Goal: Information Seeking & Learning: Learn about a topic

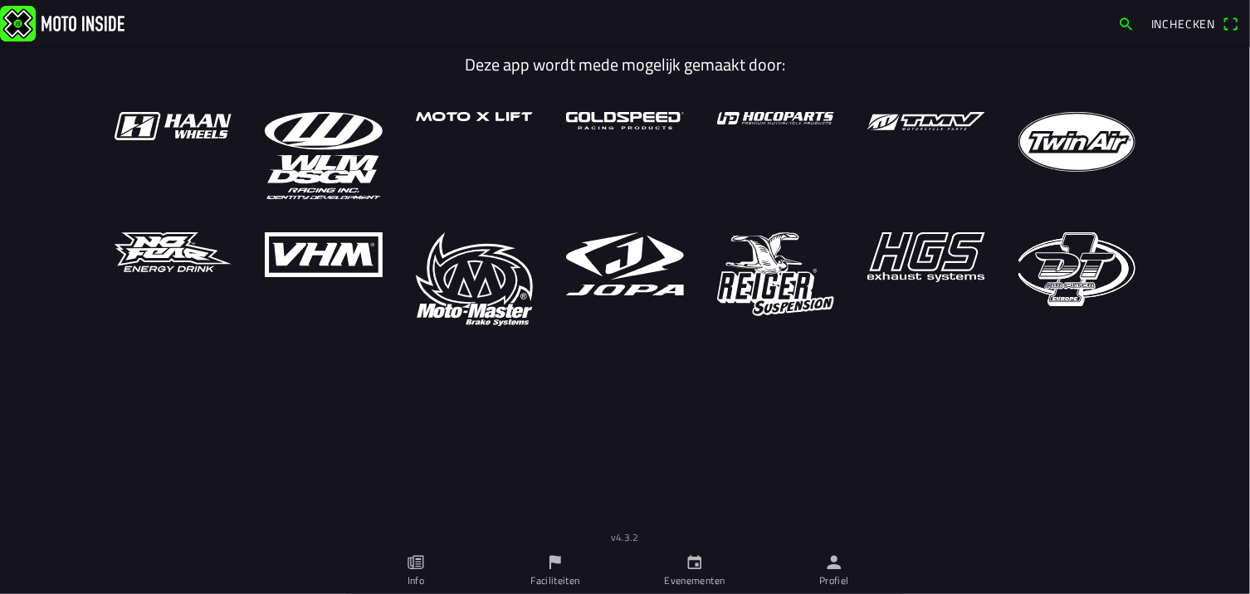
click at [848, 577] on ion-label "Profiel" at bounding box center [834, 580] width 30 height 15
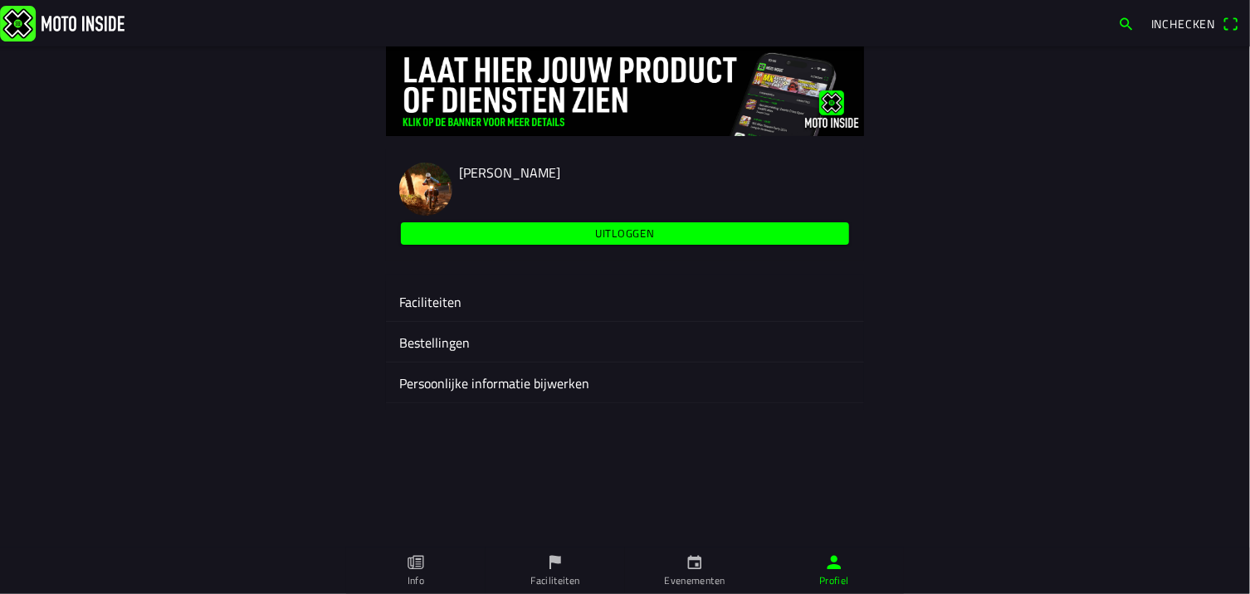
click at [448, 300] on ion-label "Faciliteiten" at bounding box center [624, 302] width 451 height 20
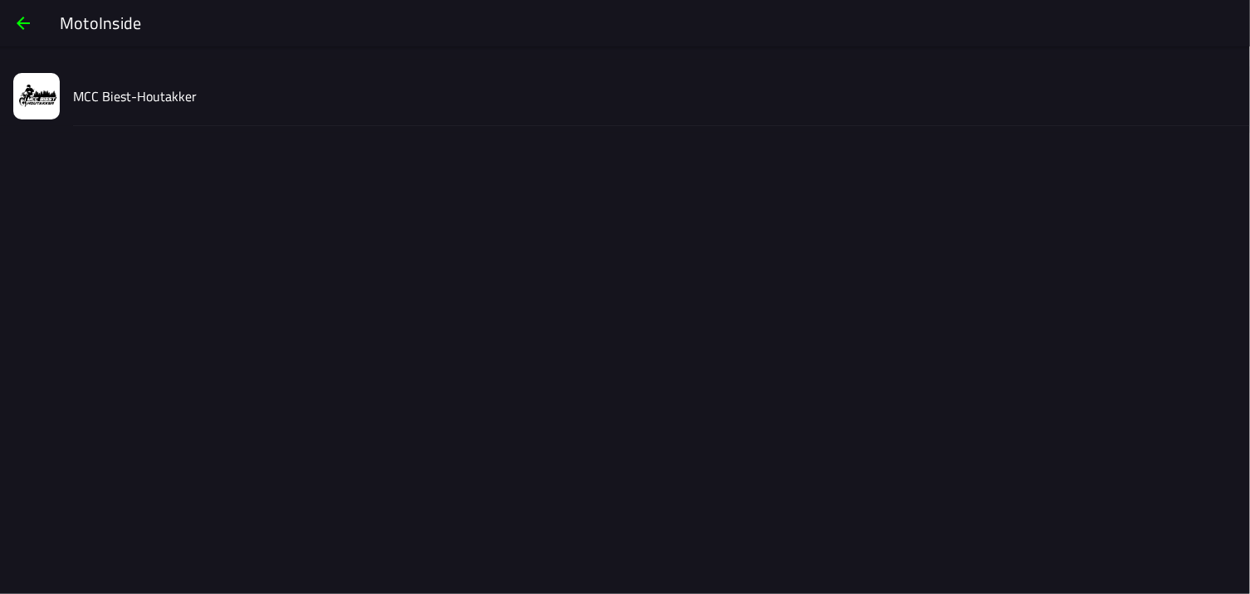
click at [0, 0] on slot "MCC Biest-Houtakker" at bounding box center [0, 0] width 0 height 0
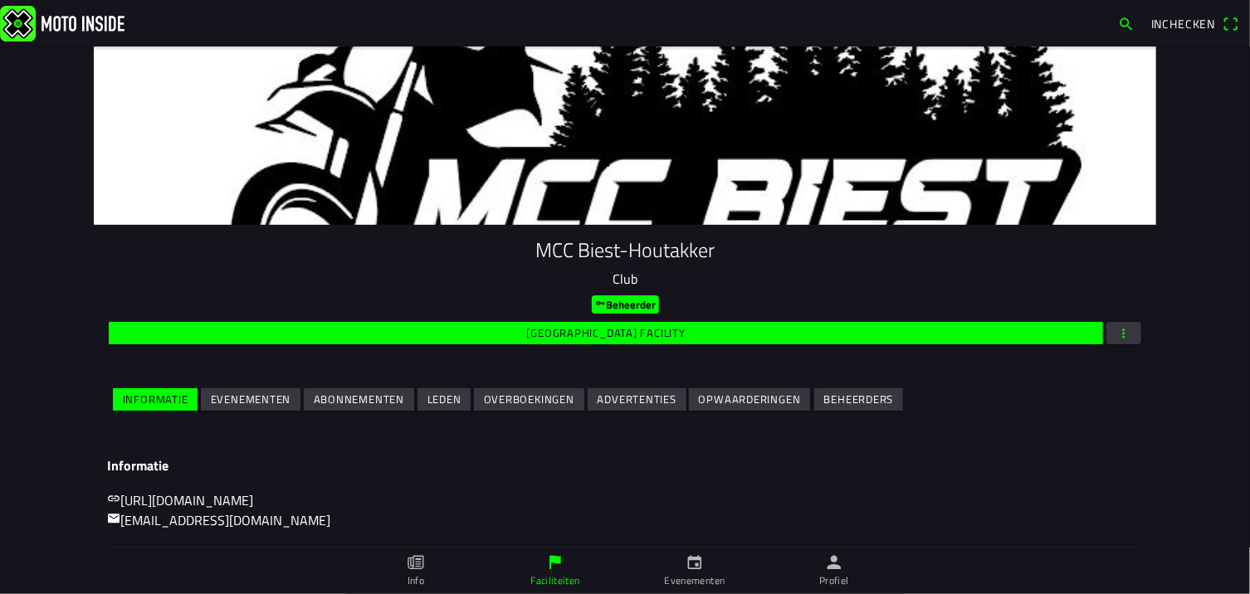
click at [0, 0] on slot "Leden" at bounding box center [0, 0] width 0 height 0
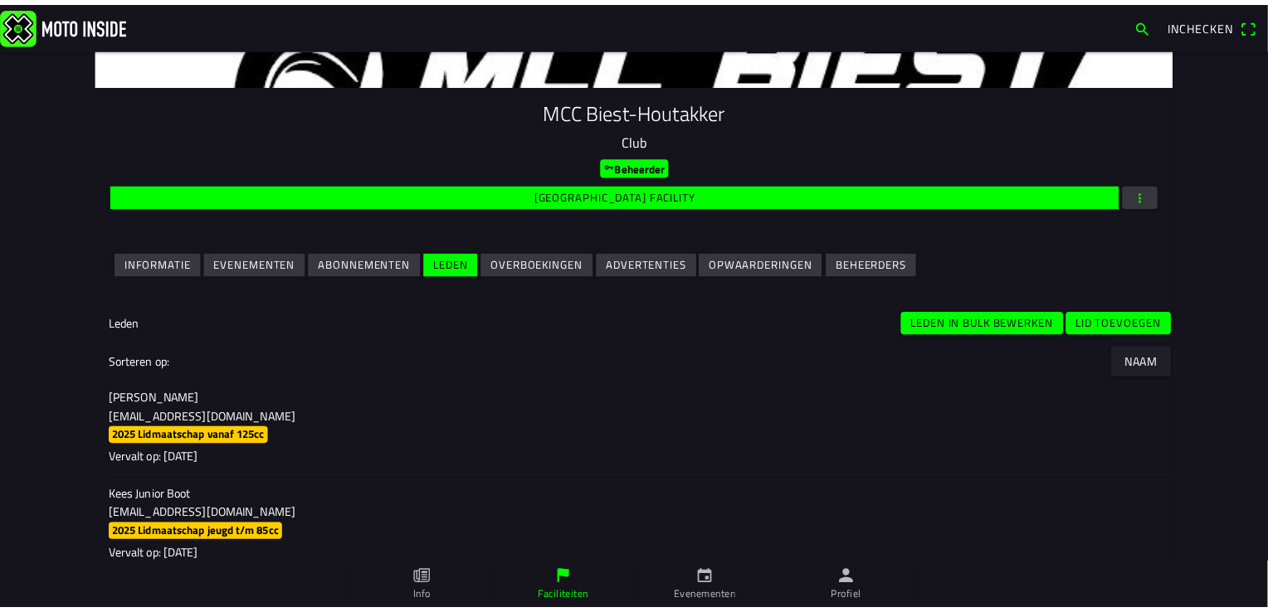
scroll to position [83, 0]
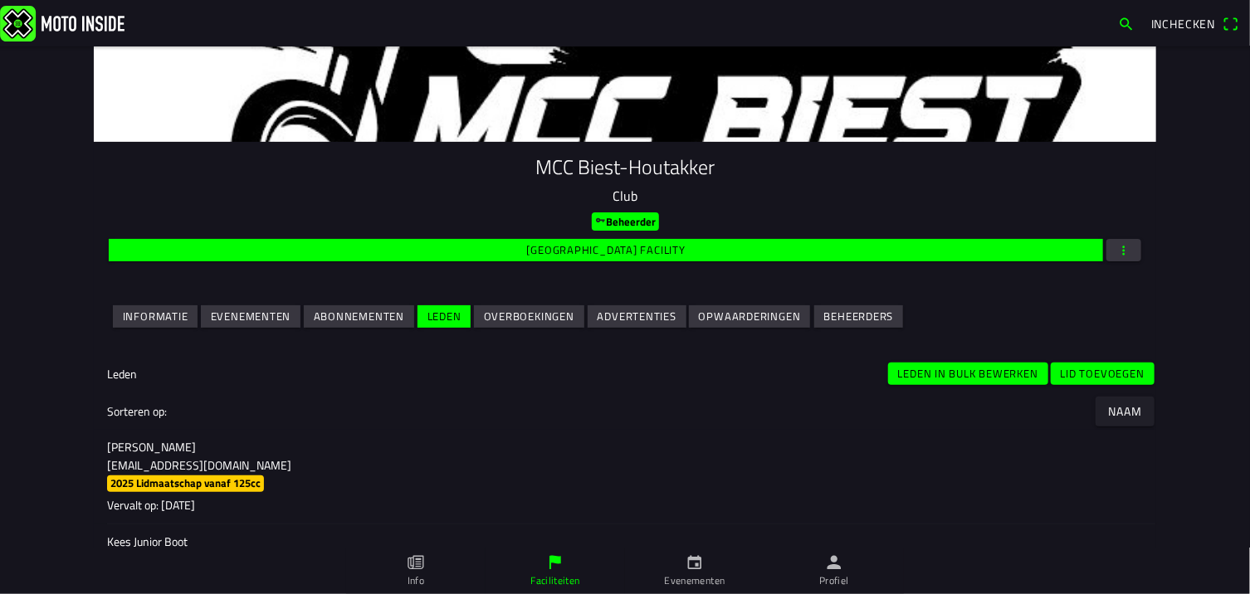
click at [1126, 254] on button "button" at bounding box center [1123, 250] width 35 height 22
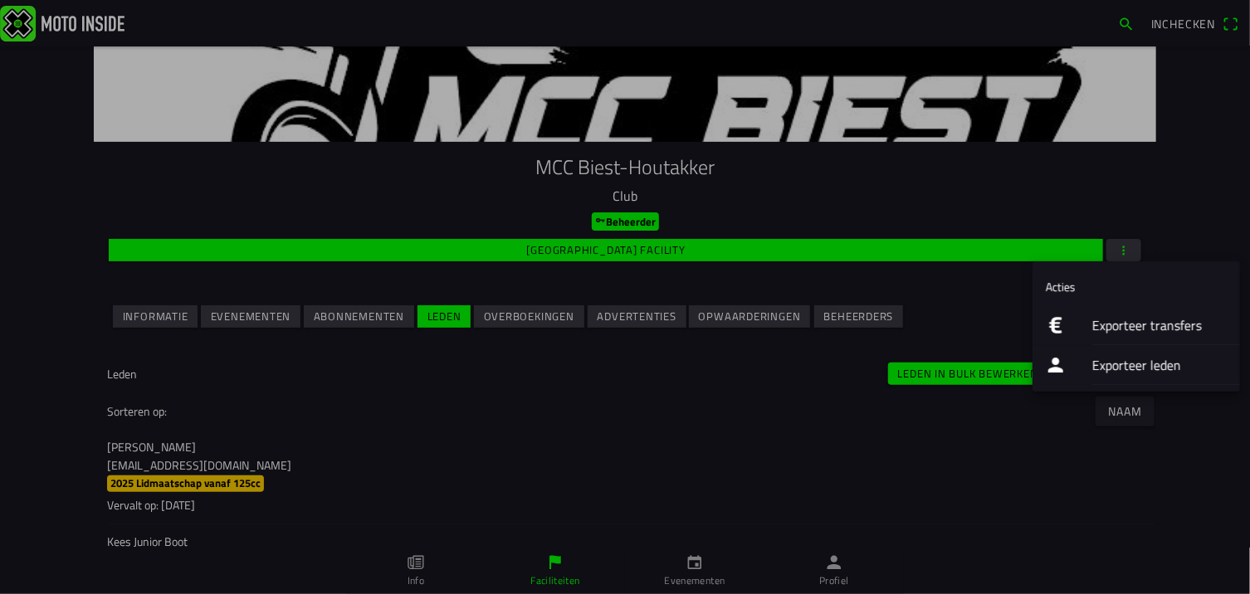
click at [1112, 366] on ion-label "Exporteer leden" at bounding box center [1159, 365] width 134 height 20
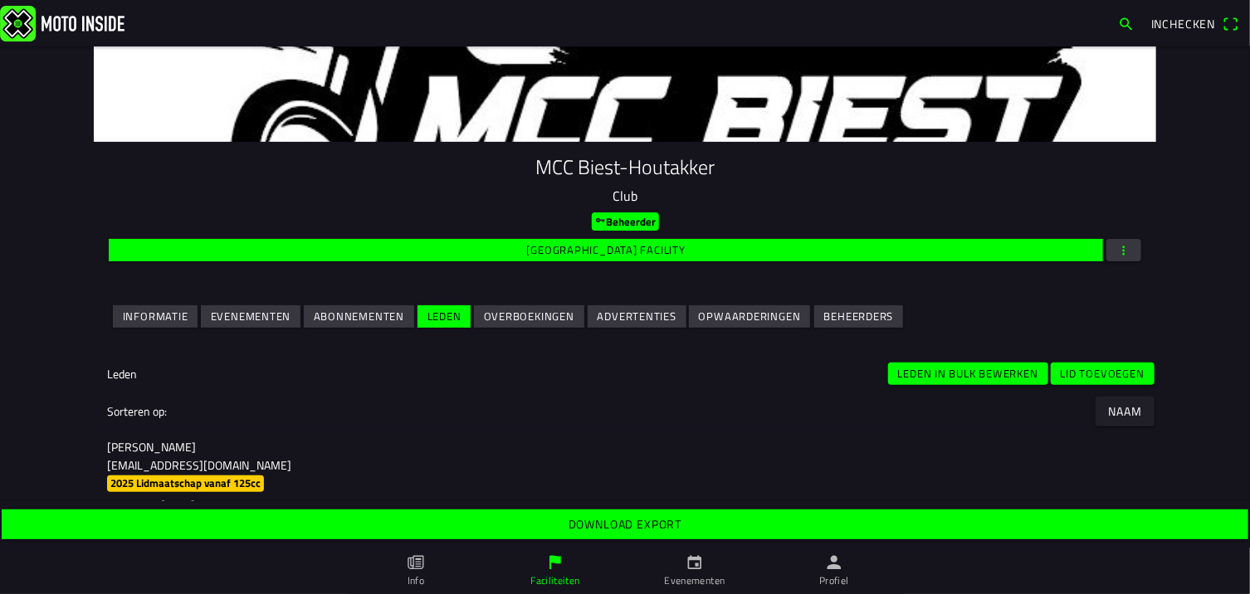
click at [0, 0] on slot "Download export" at bounding box center [0, 0] width 0 height 0
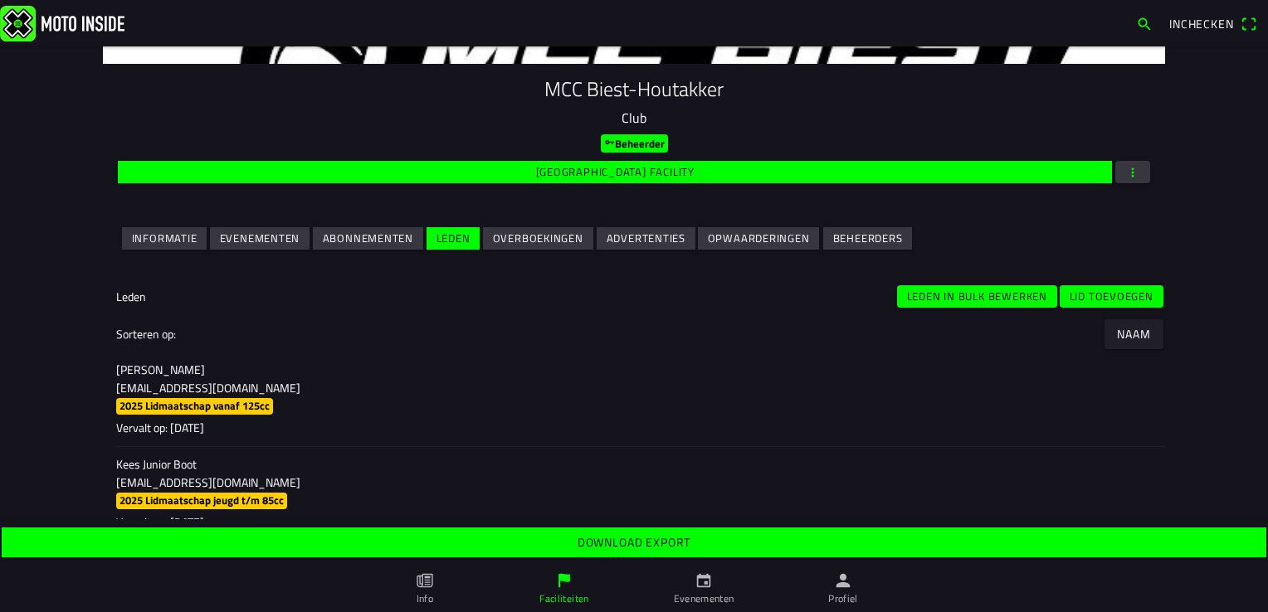
scroll to position [249, 0]
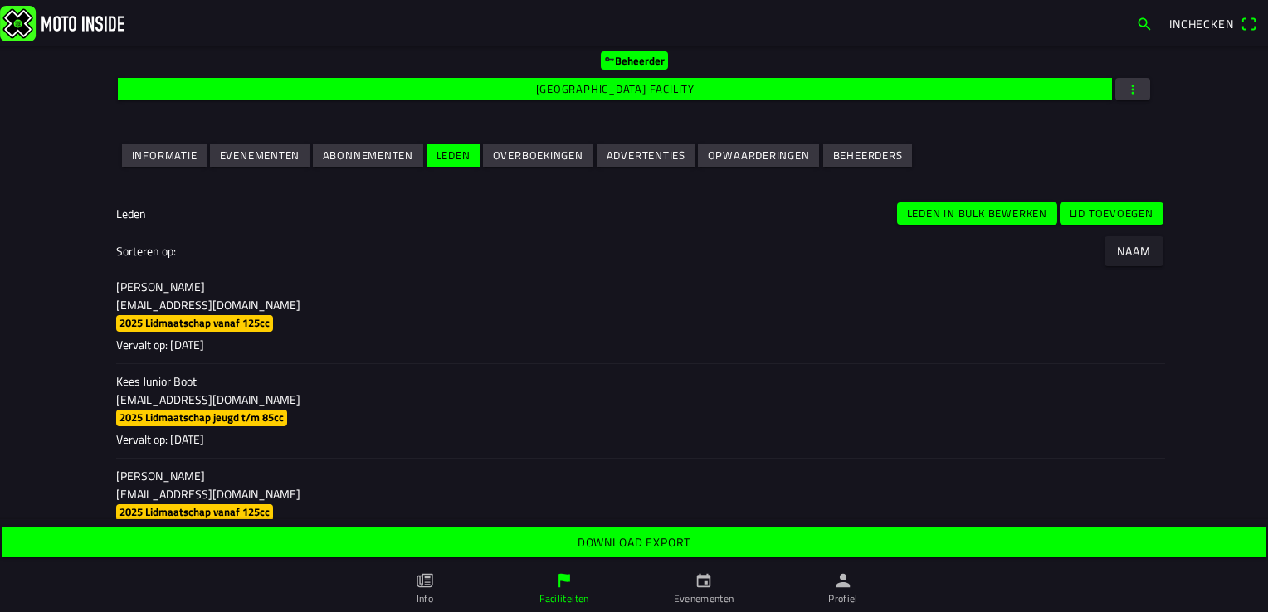
click at [0, 0] on slot "Evenementen" at bounding box center [0, 0] width 0 height 0
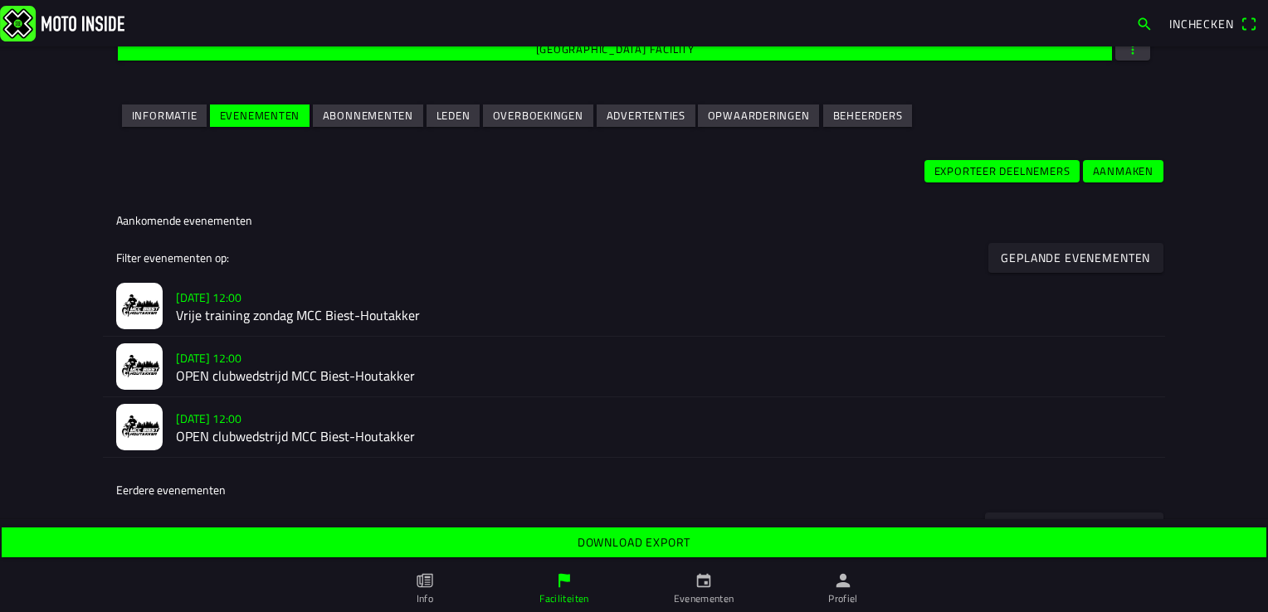
scroll to position [332, 0]
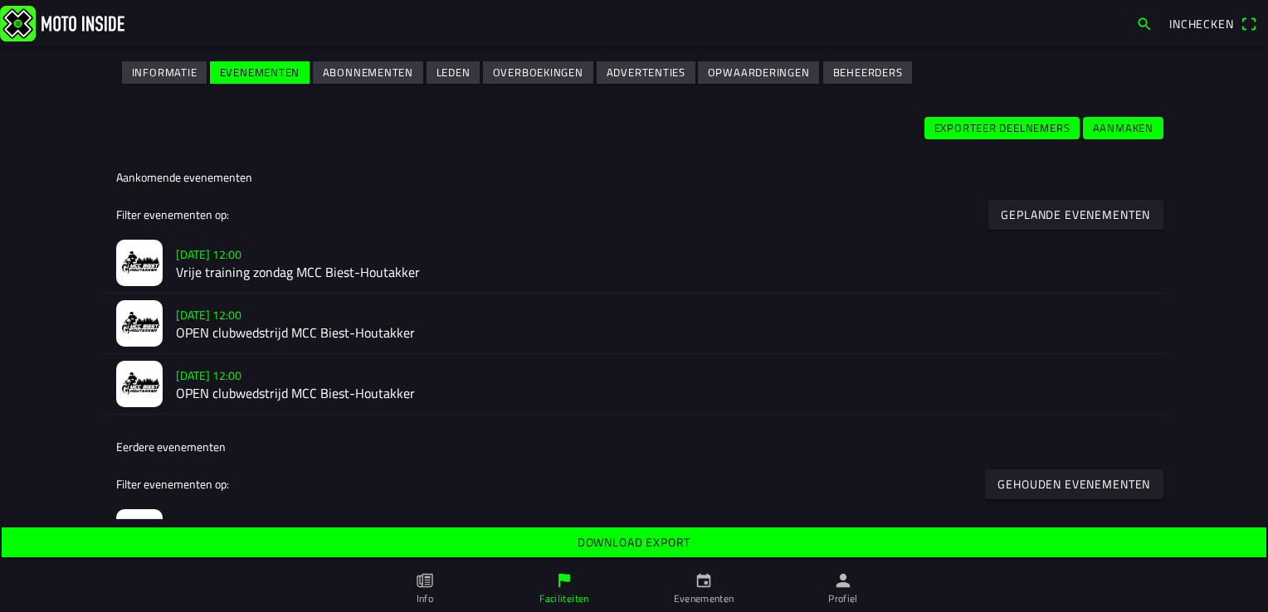
click at [0, 0] on slot "[DATE] 12:00" at bounding box center [0, 0] width 0 height 0
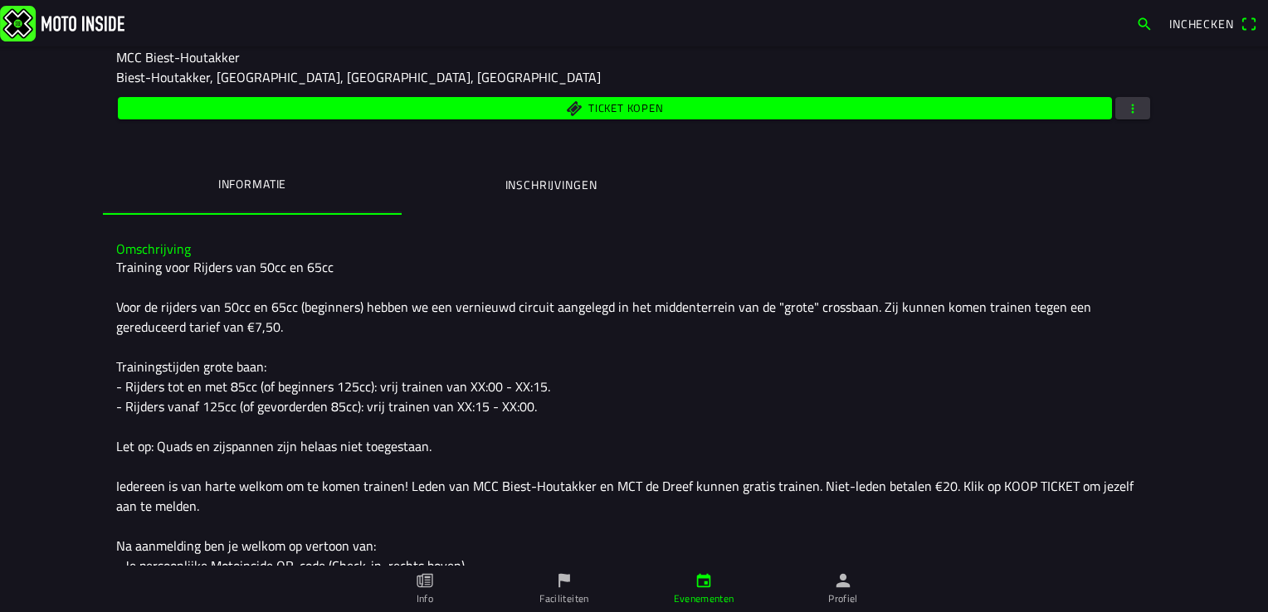
scroll to position [249, 0]
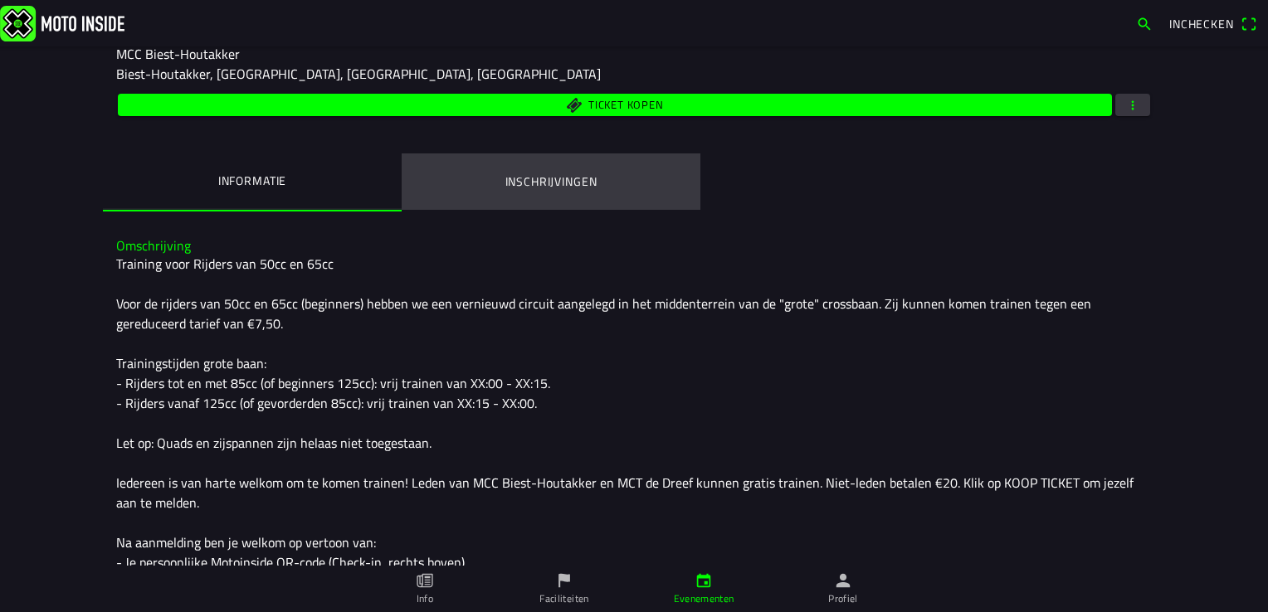
click at [514, 184] on ion-label "Inschrijvingen" at bounding box center [551, 182] width 92 height 18
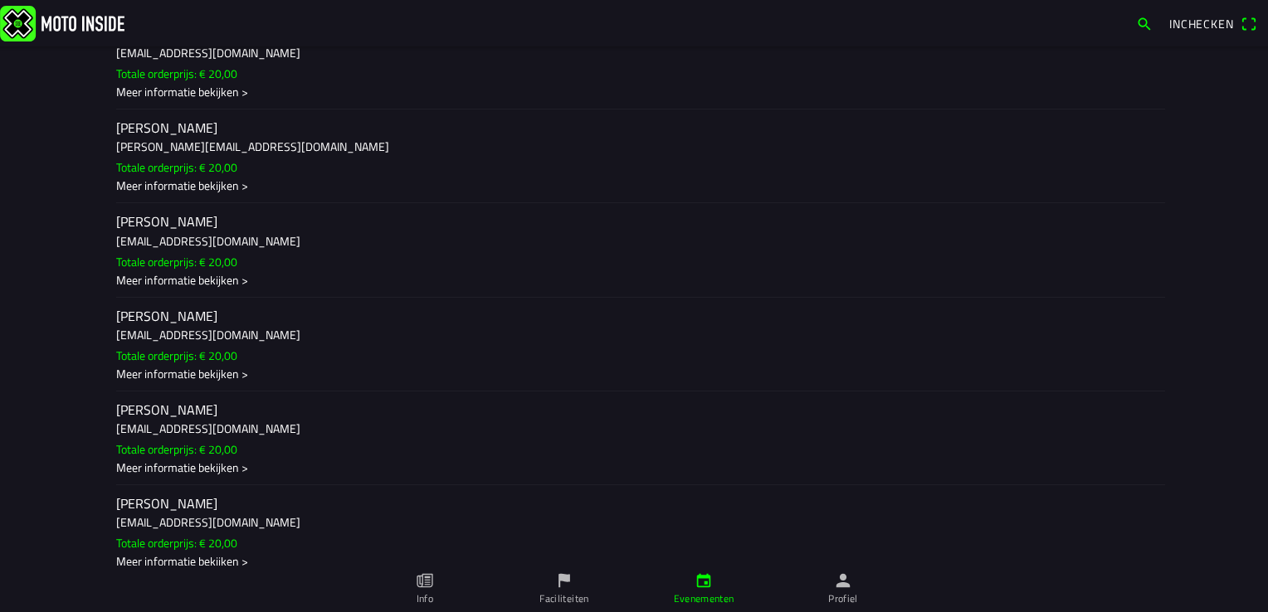
scroll to position [1007, 0]
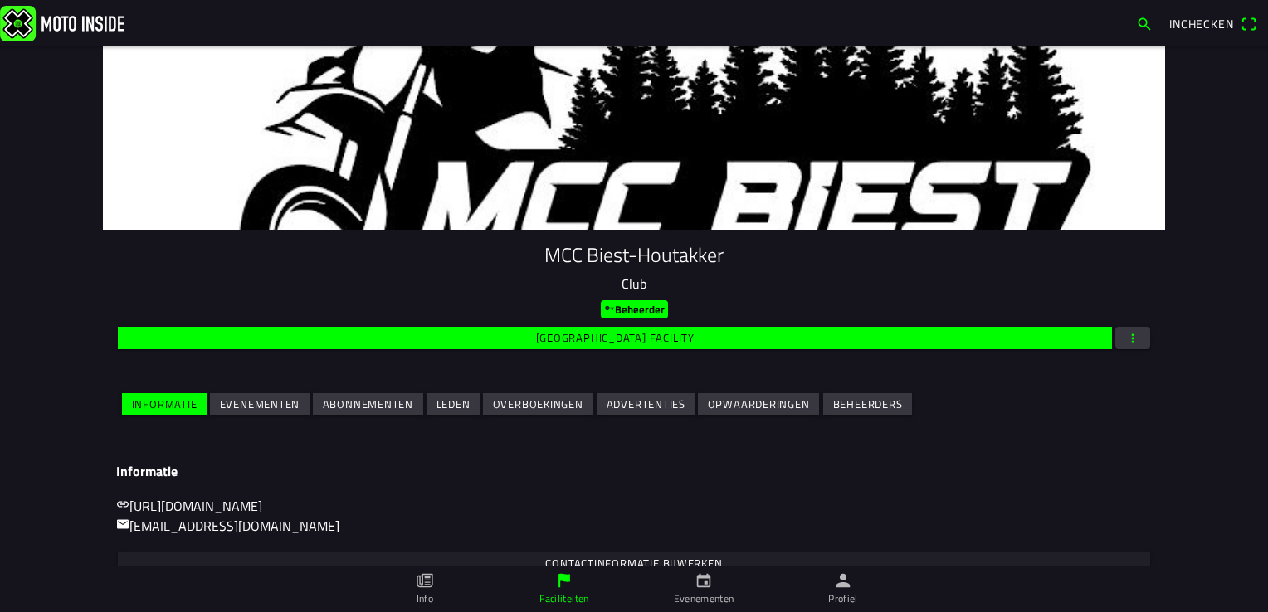
click at [0, 0] on slot "Evenementen" at bounding box center [0, 0] width 0 height 0
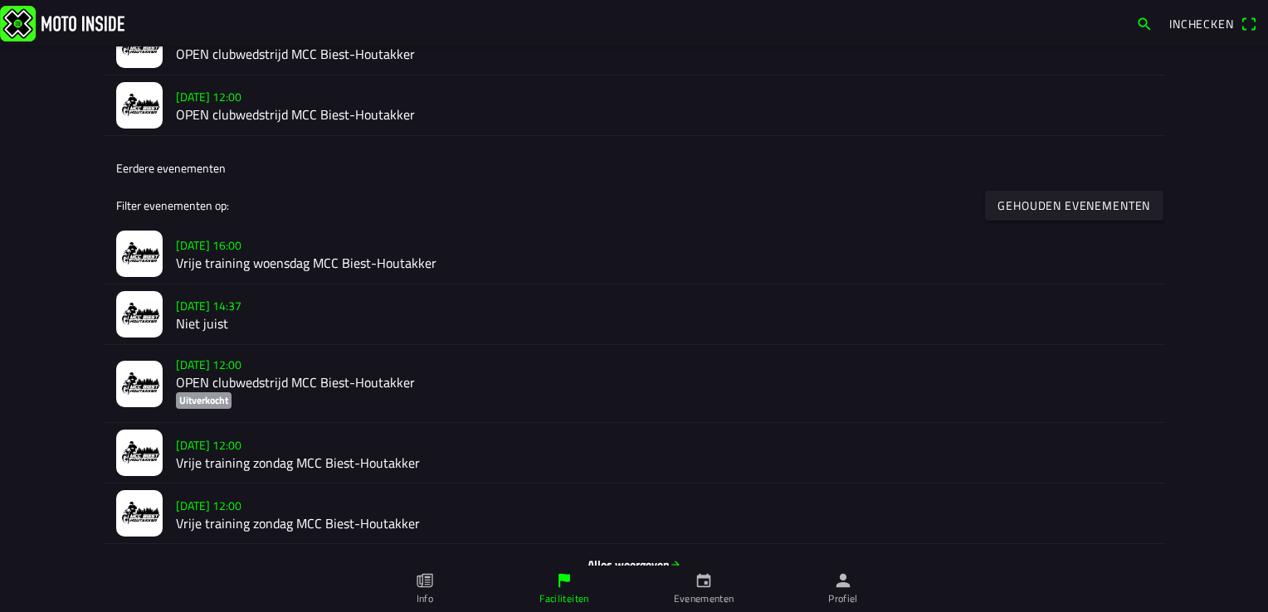
scroll to position [636, 0]
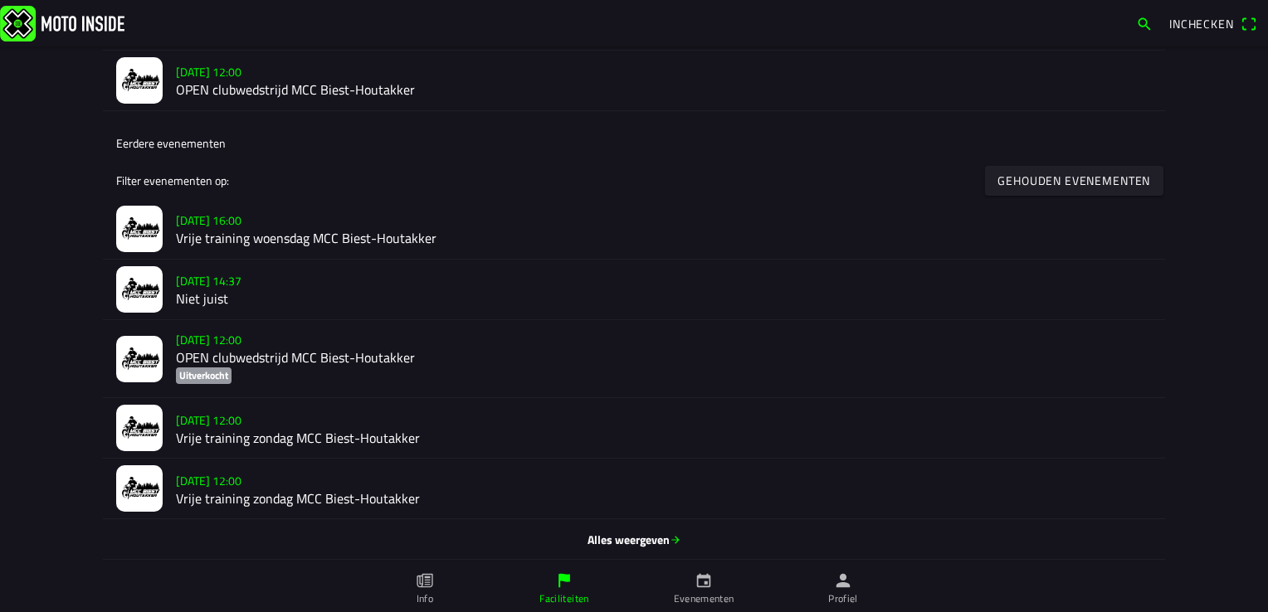
click at [637, 540] on span "Alles weergeven" at bounding box center [633, 539] width 1035 height 17
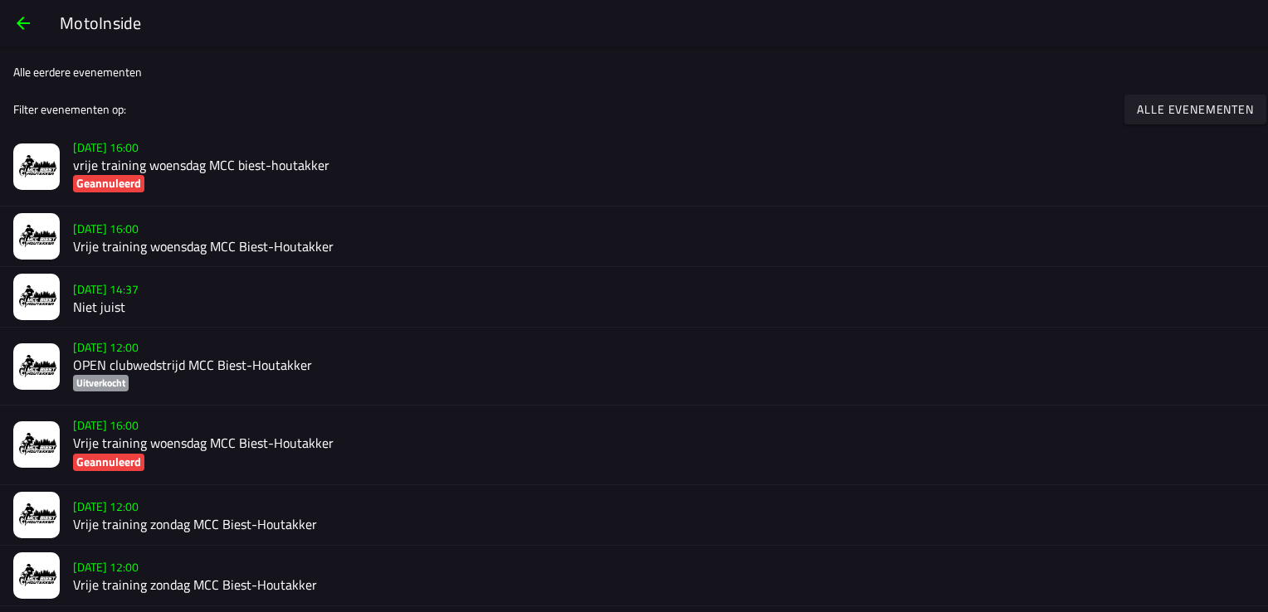
click at [0, 0] on slot "Alle evenementen" at bounding box center [0, 0] width 0 height 0
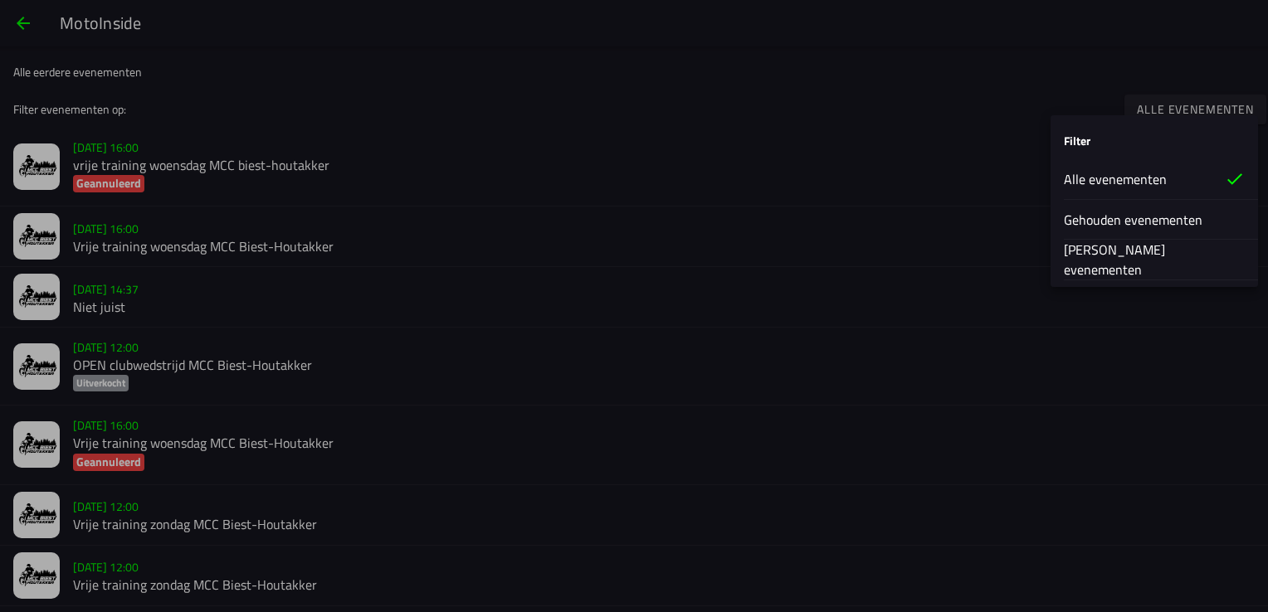
click at [0, 0] on slot "[PERSON_NAME] evenementen" at bounding box center [0, 0] width 0 height 0
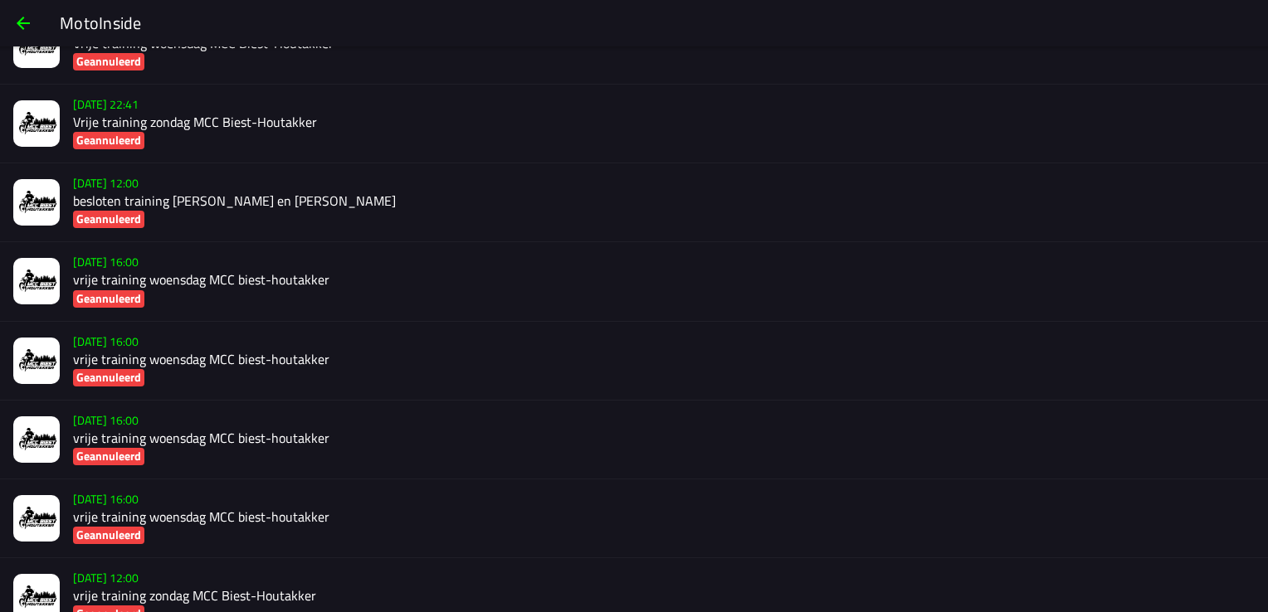
scroll to position [189, 0]
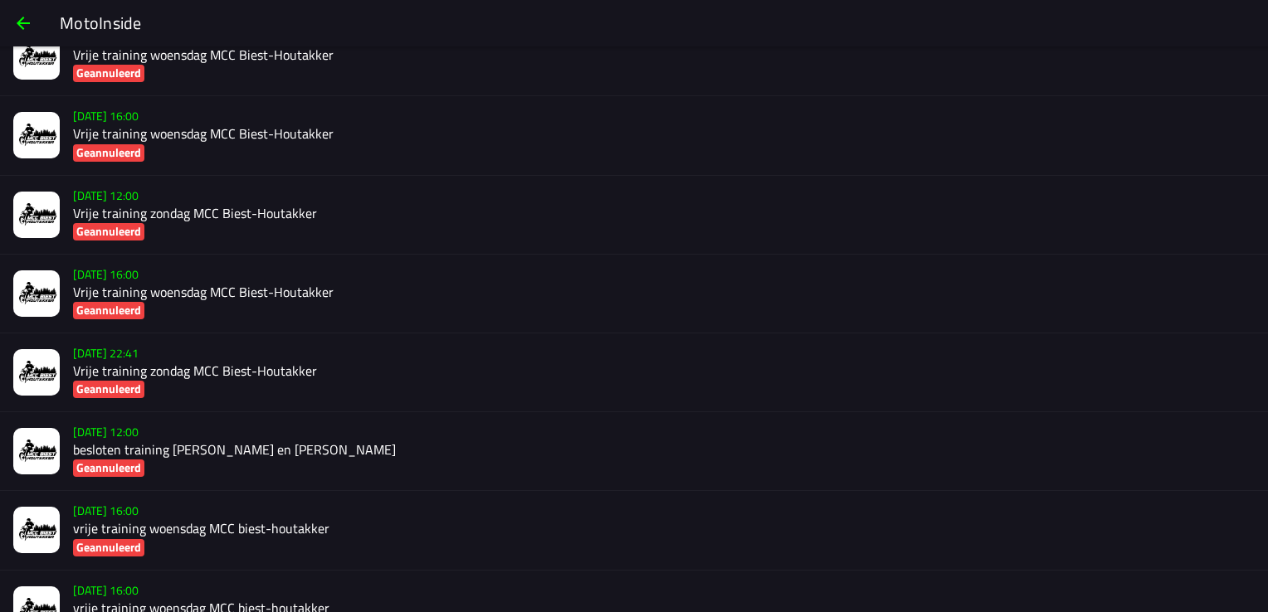
click at [187, 449] on h2 "besloten training [PERSON_NAME] en [PERSON_NAME]" at bounding box center [663, 450] width 1181 height 16
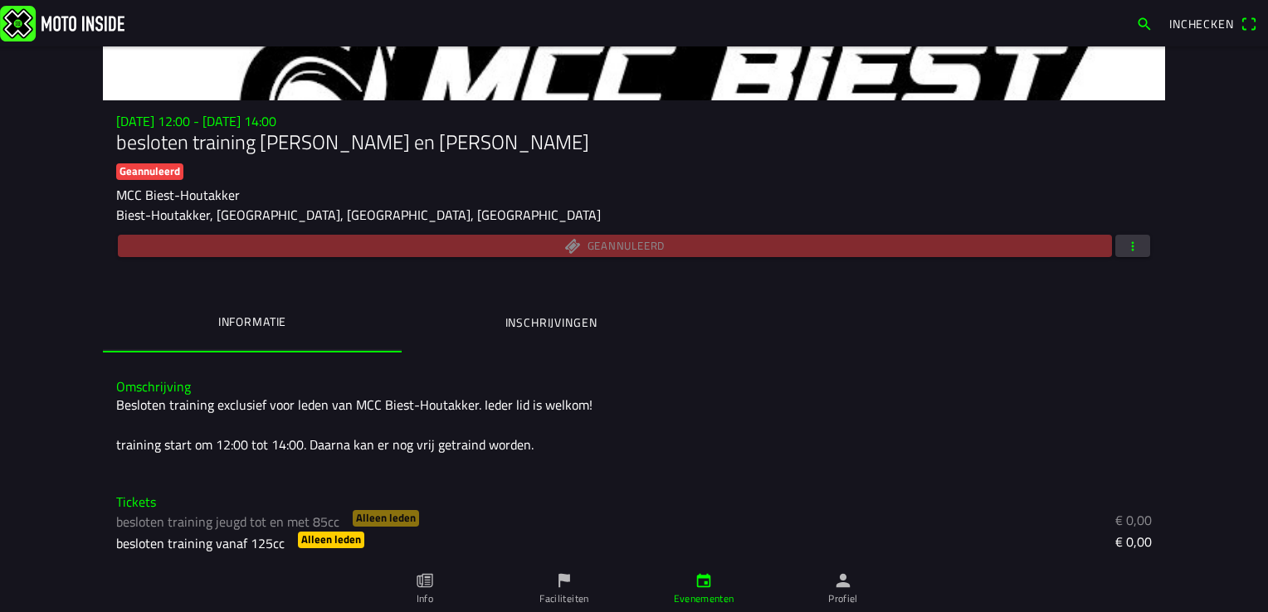
scroll to position [130, 0]
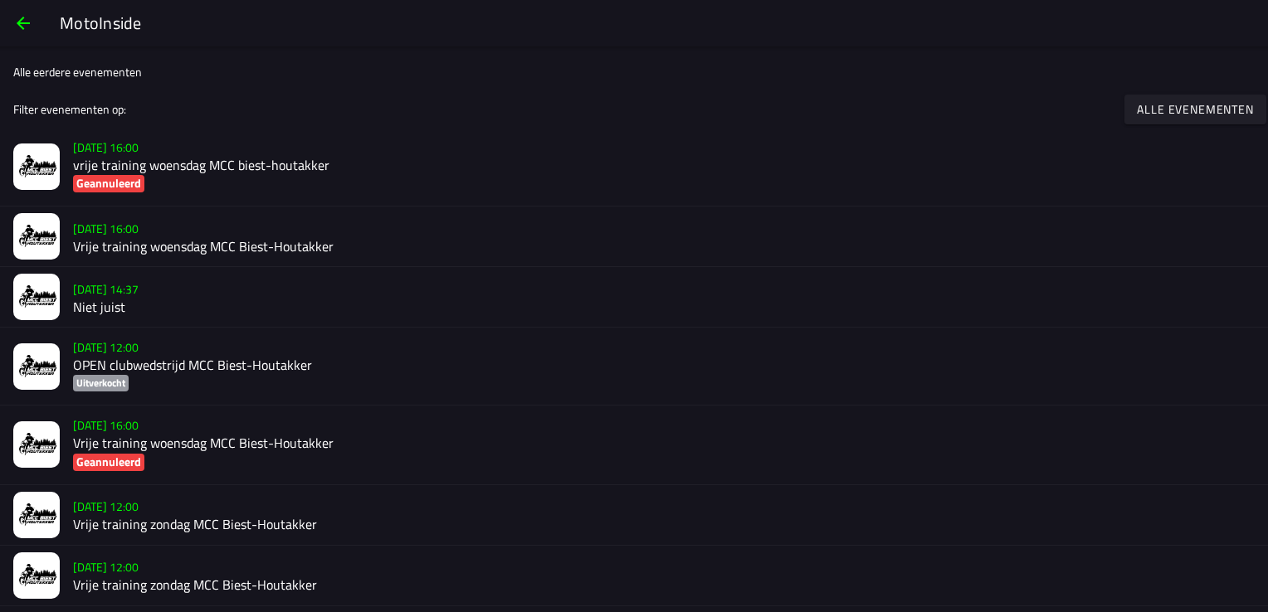
click at [23, 26] on span "button" at bounding box center [23, 23] width 20 height 40
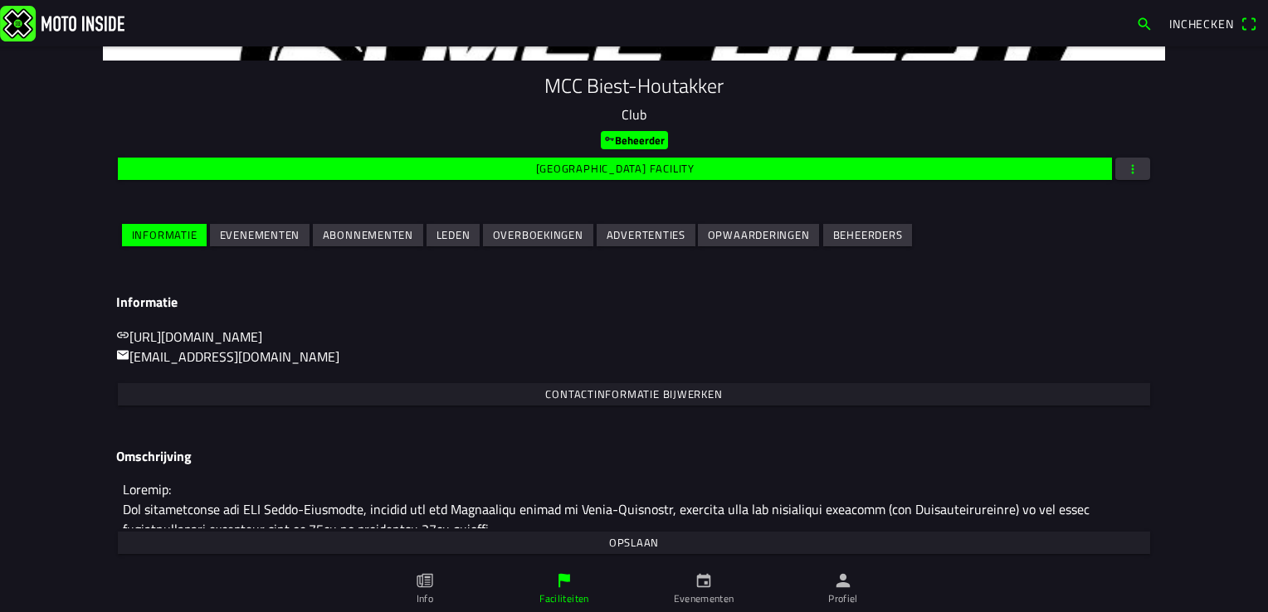
scroll to position [174, 0]
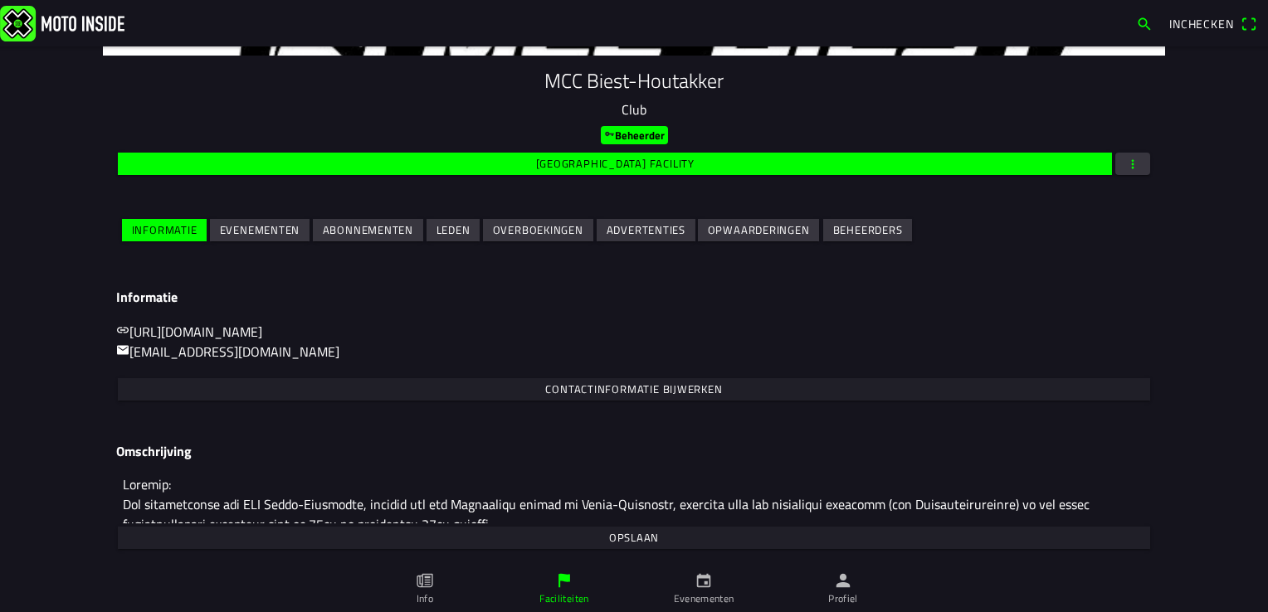
click at [0, 0] on slot "Evenementen" at bounding box center [0, 0] width 0 height 0
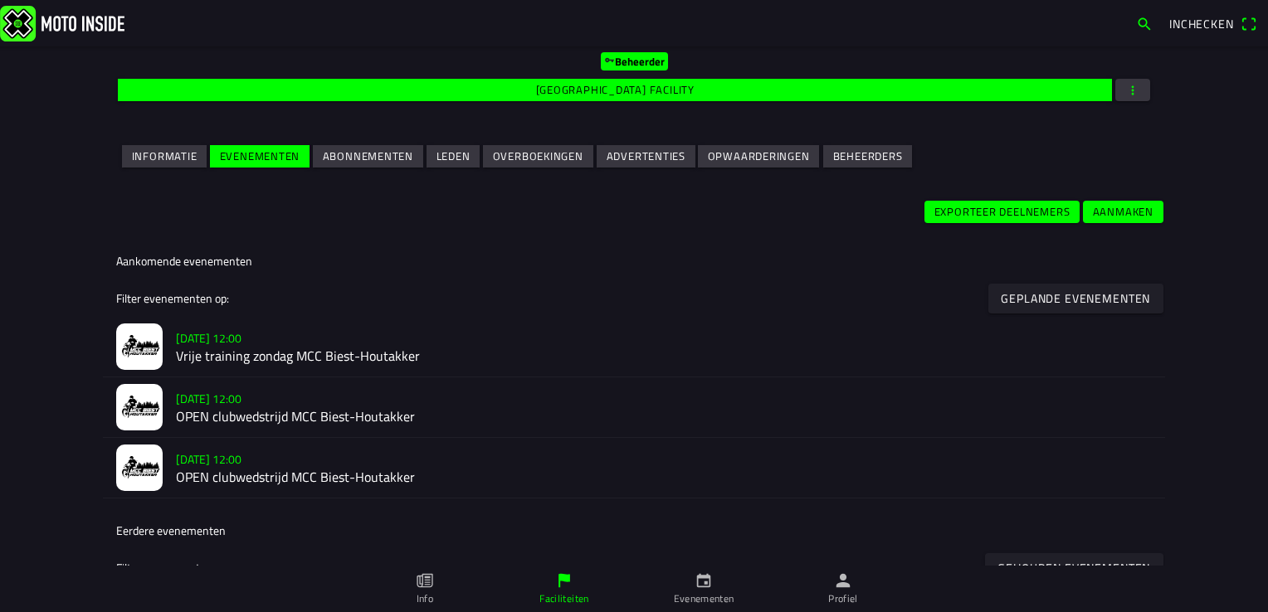
scroll to position [249, 0]
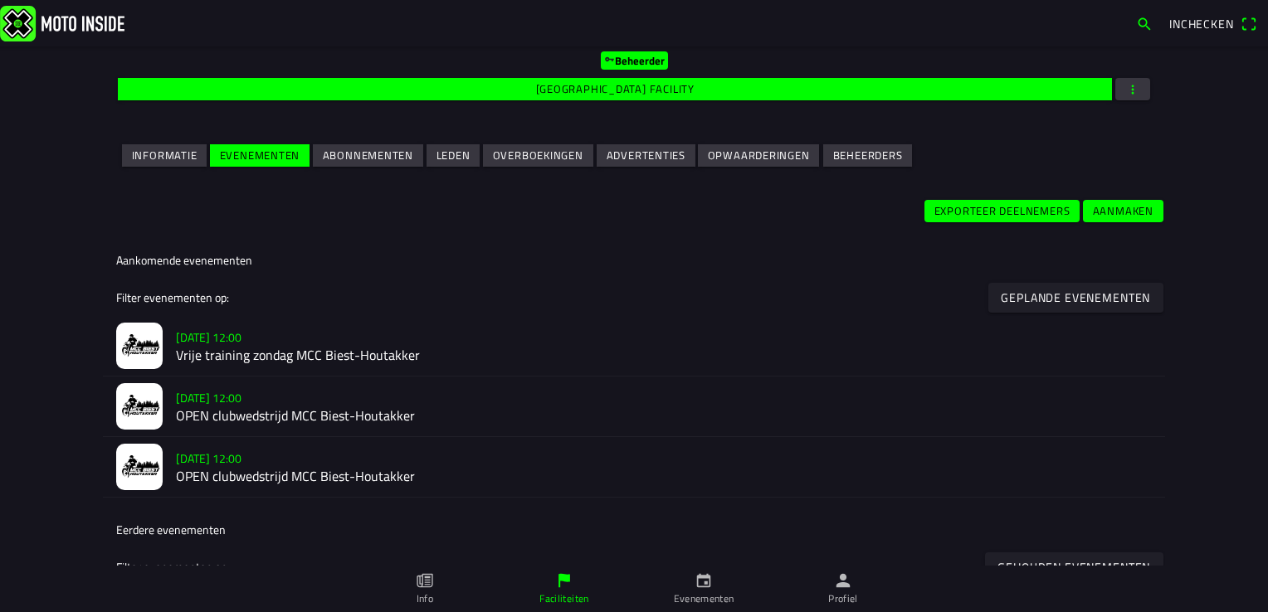
click at [0, 0] on slot "Geplande evenementen" at bounding box center [0, 0] width 0 height 0
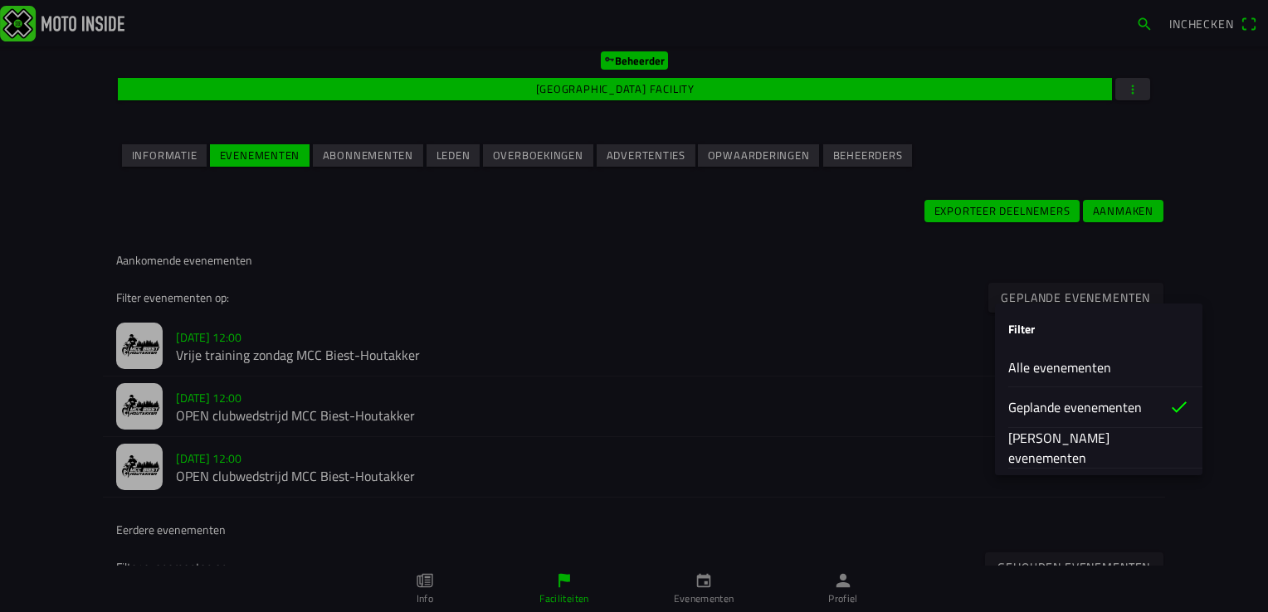
click at [0, 0] on slot "[PERSON_NAME] evenementen" at bounding box center [0, 0] width 0 height 0
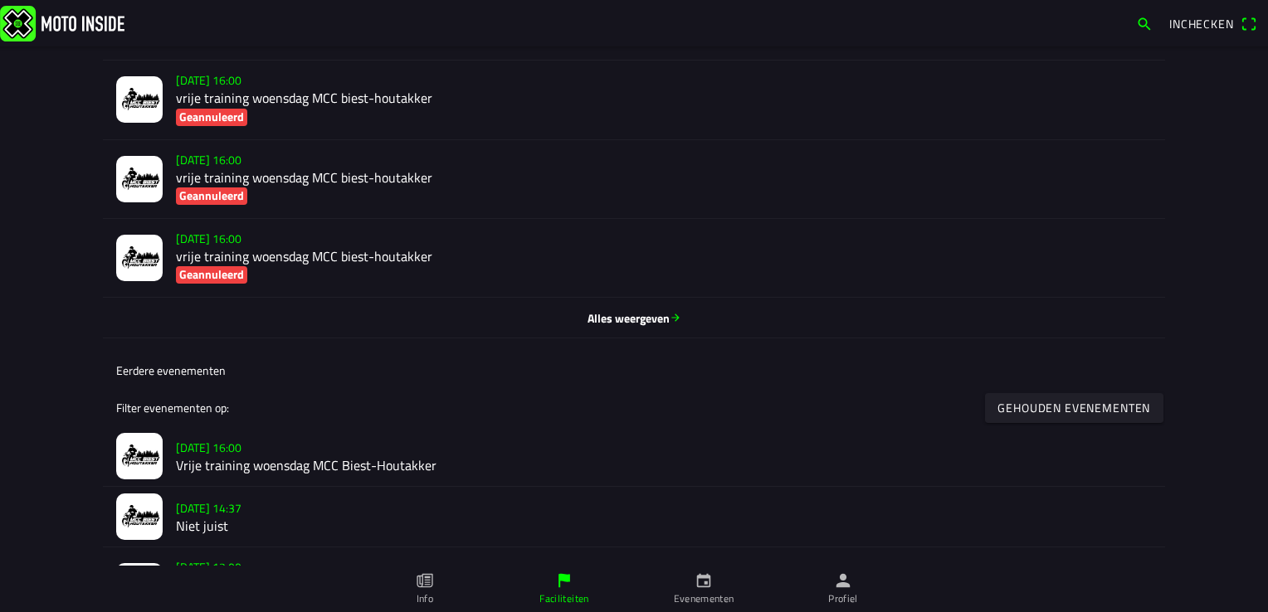
scroll to position [664, 0]
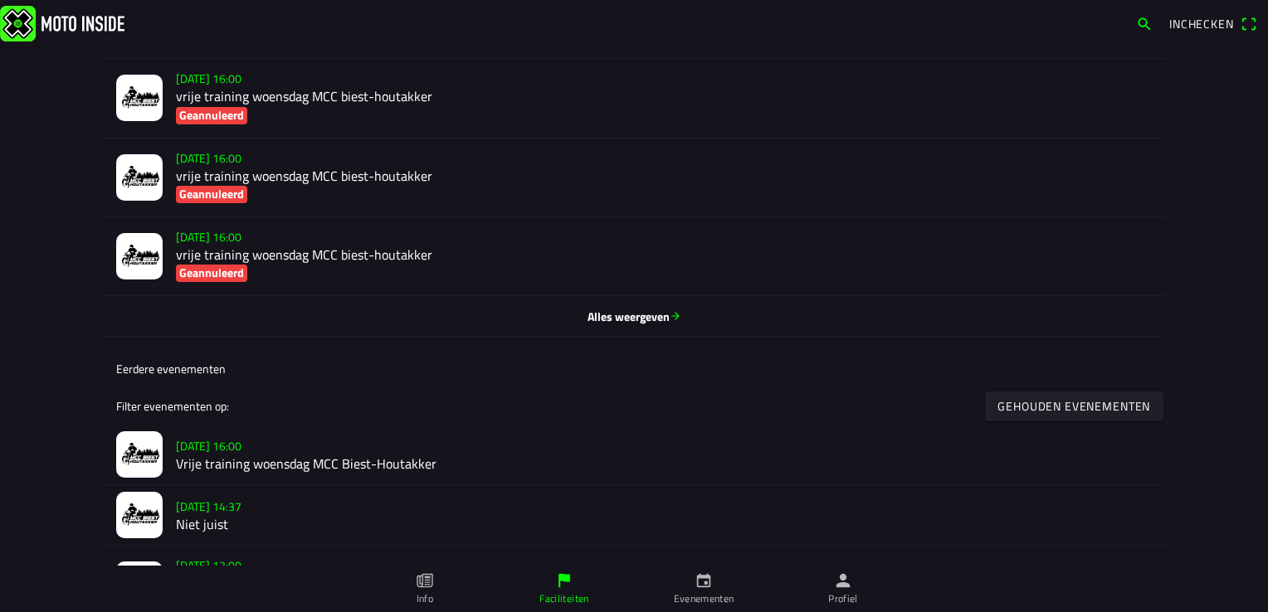
click at [625, 333] on div "Alles weergeven" at bounding box center [633, 316] width 1035 height 40
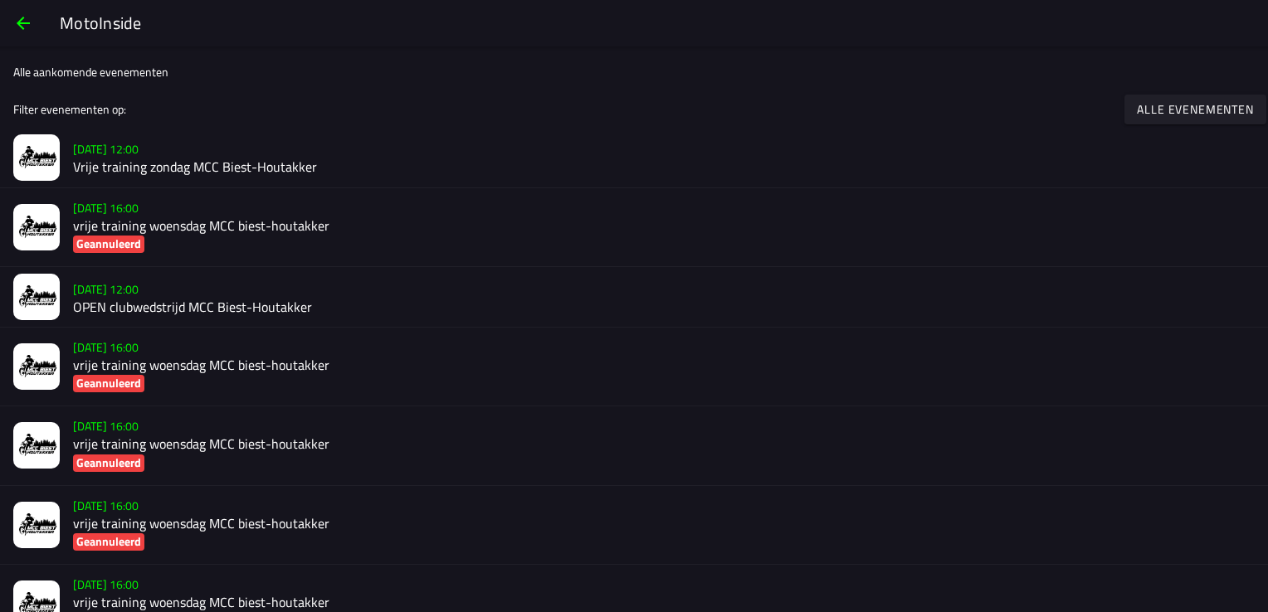
click at [0, 0] on slot "Alle evenementen" at bounding box center [0, 0] width 0 height 0
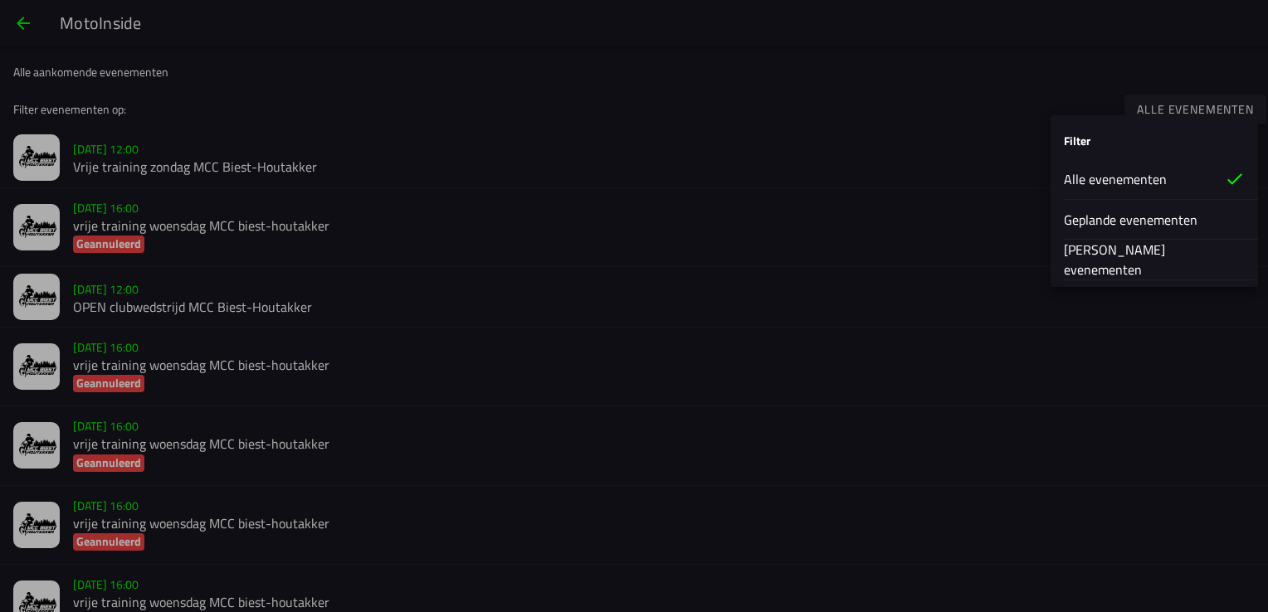
click at [0, 0] on slot "[PERSON_NAME] evenementen" at bounding box center [0, 0] width 0 height 0
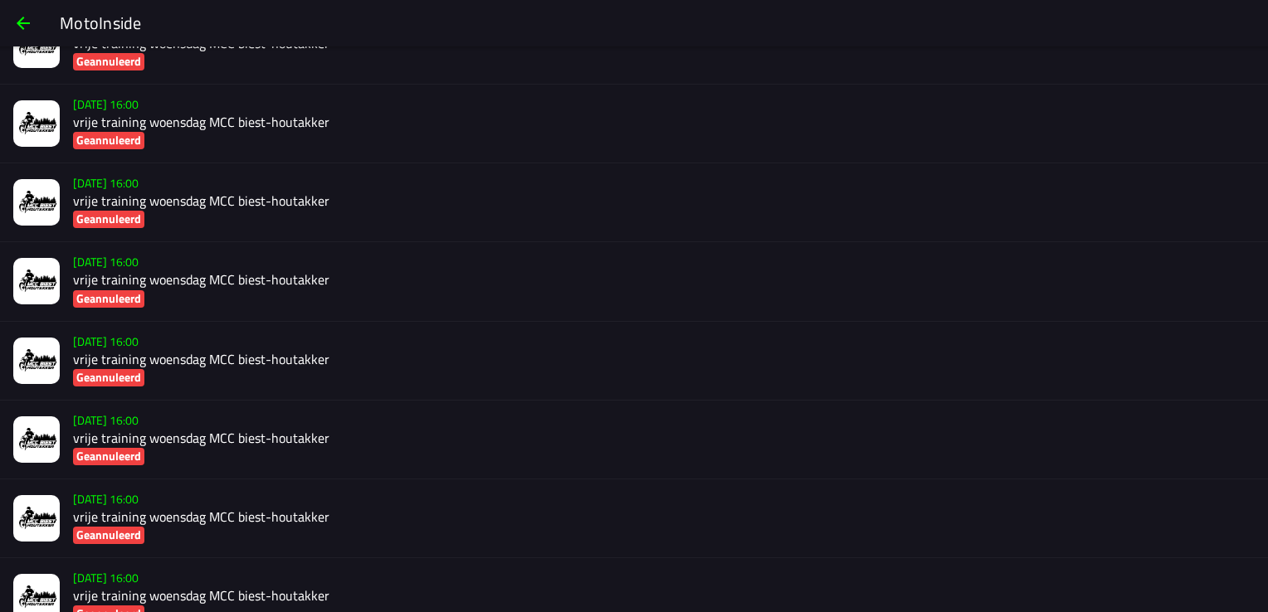
scroll to position [2708, 0]
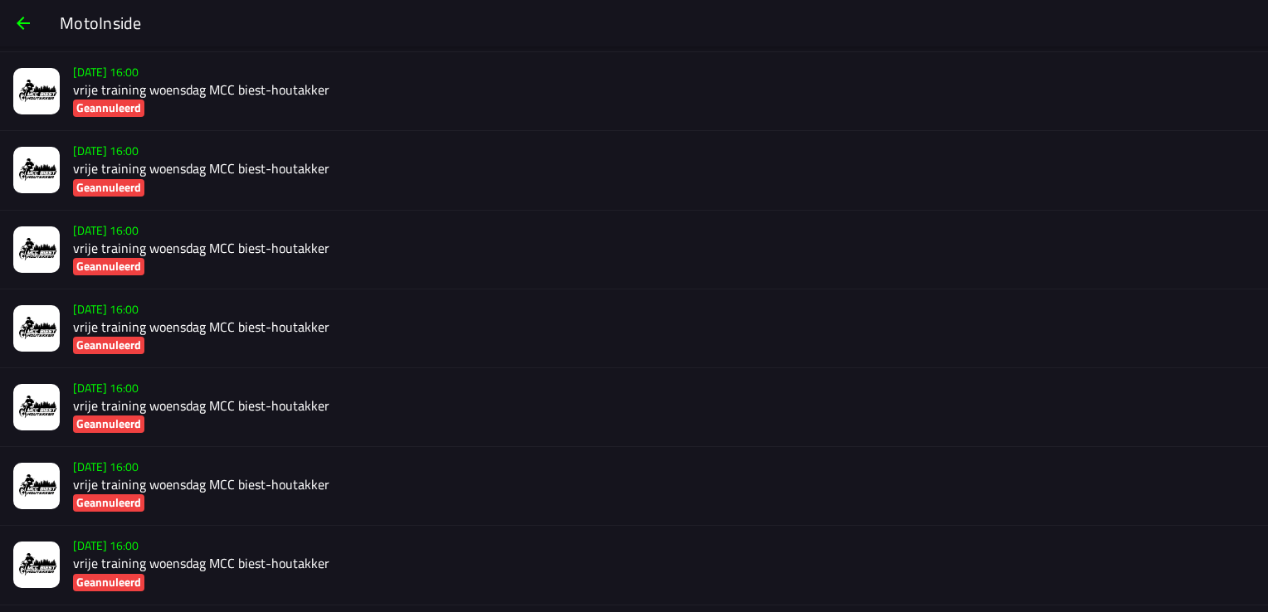
click at [111, 566] on h2 "vrije training woensdag MCC biest-houtakker" at bounding box center [663, 564] width 1181 height 16
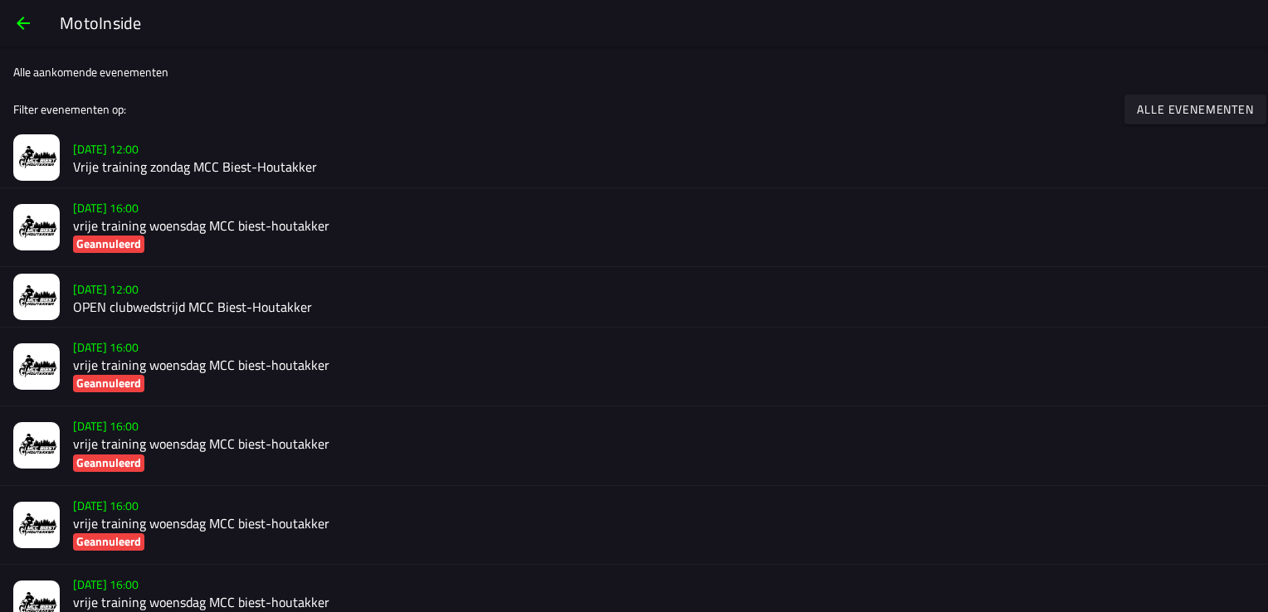
click at [15, 22] on span "button" at bounding box center [23, 23] width 20 height 40
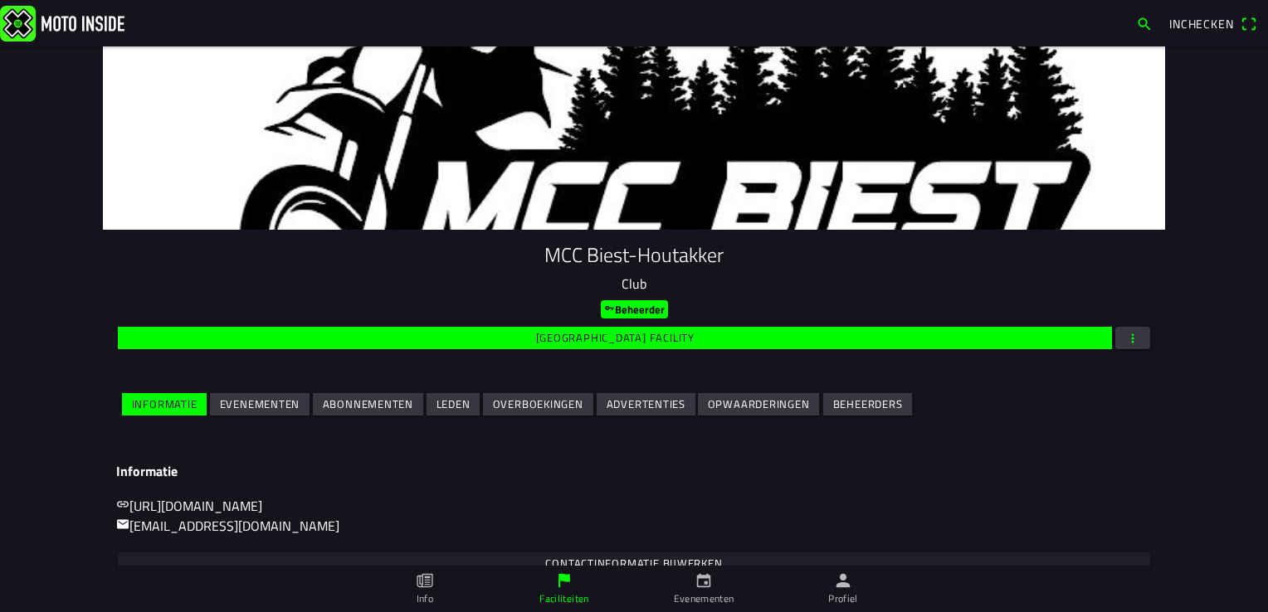
click at [0, 0] on slot "Evenementen" at bounding box center [0, 0] width 0 height 0
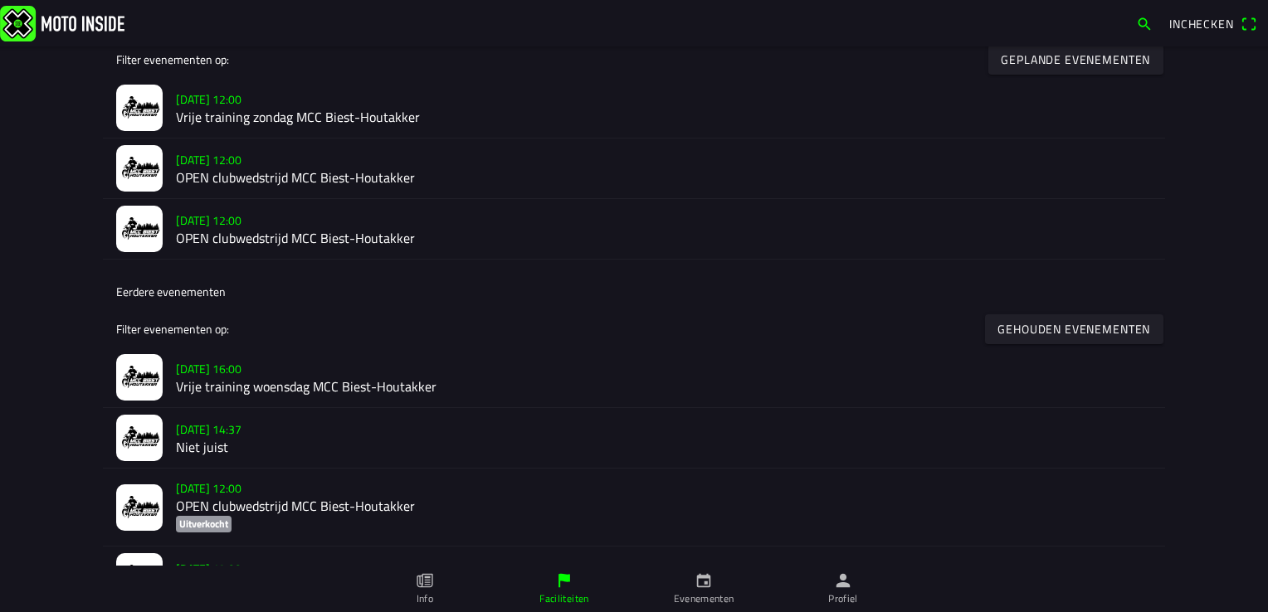
scroll to position [498, 0]
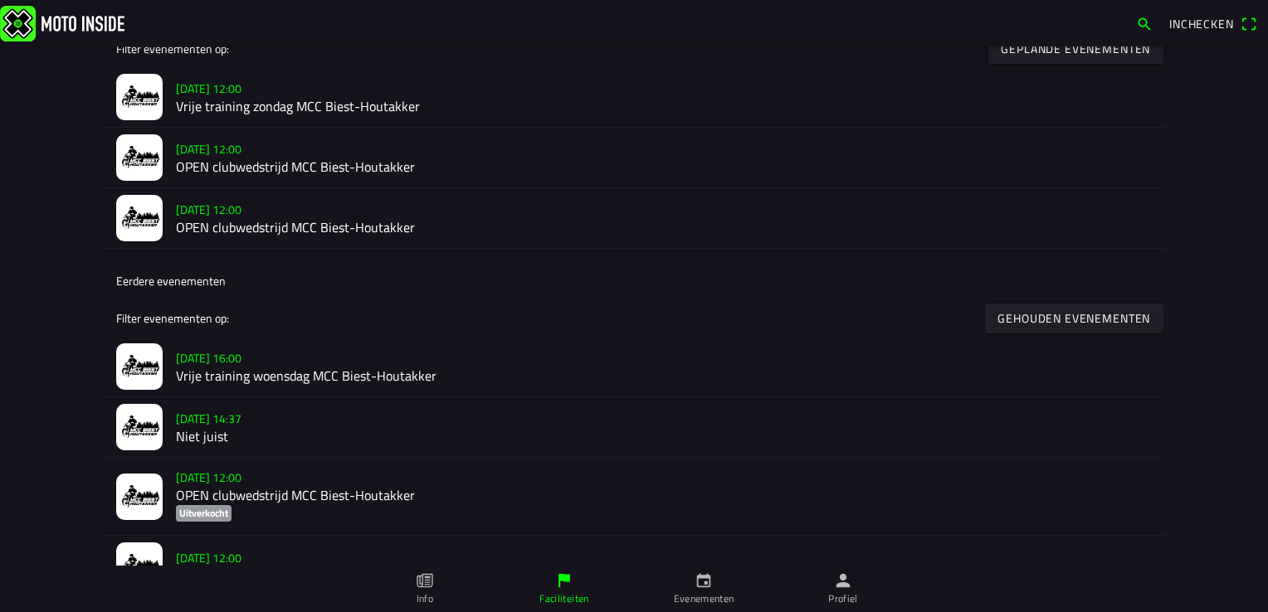
click at [0, 0] on slot "[DATE] 14:37" at bounding box center [0, 0] width 0 height 0
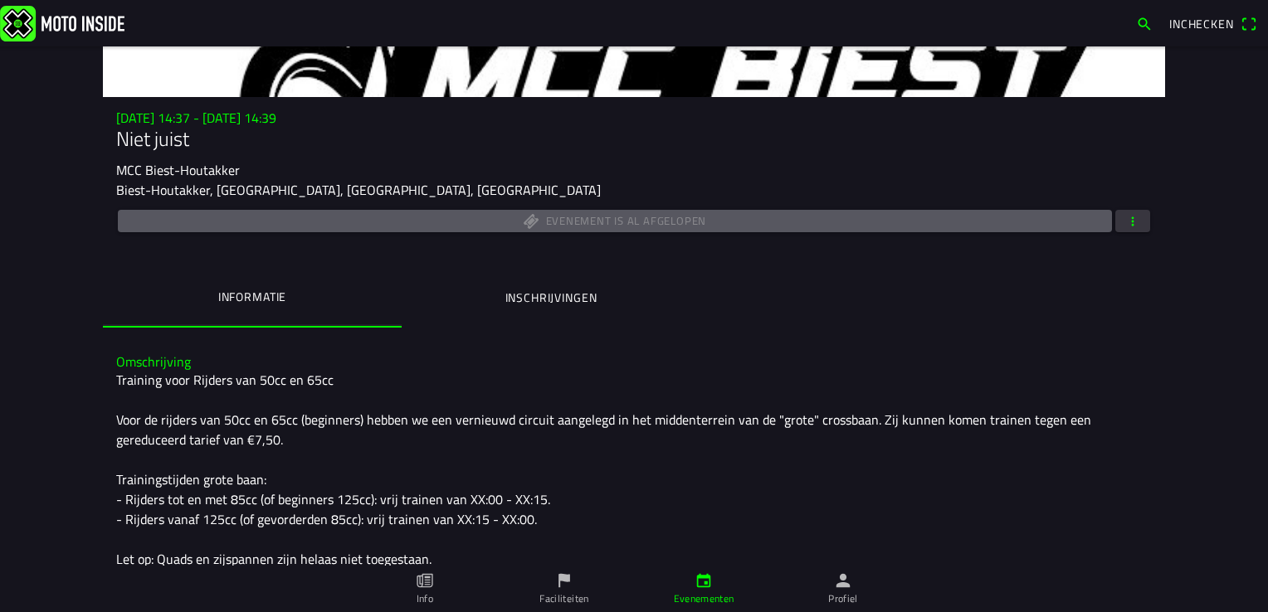
scroll to position [95, 0]
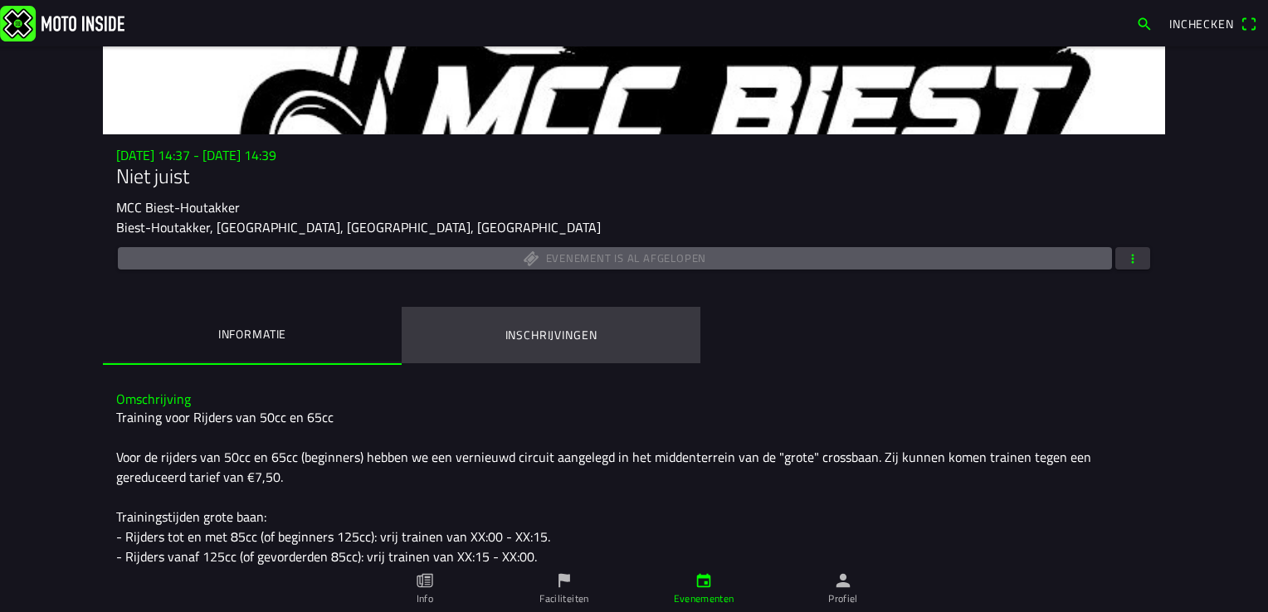
click at [544, 334] on ion-label "Inschrijvingen" at bounding box center [551, 335] width 92 height 18
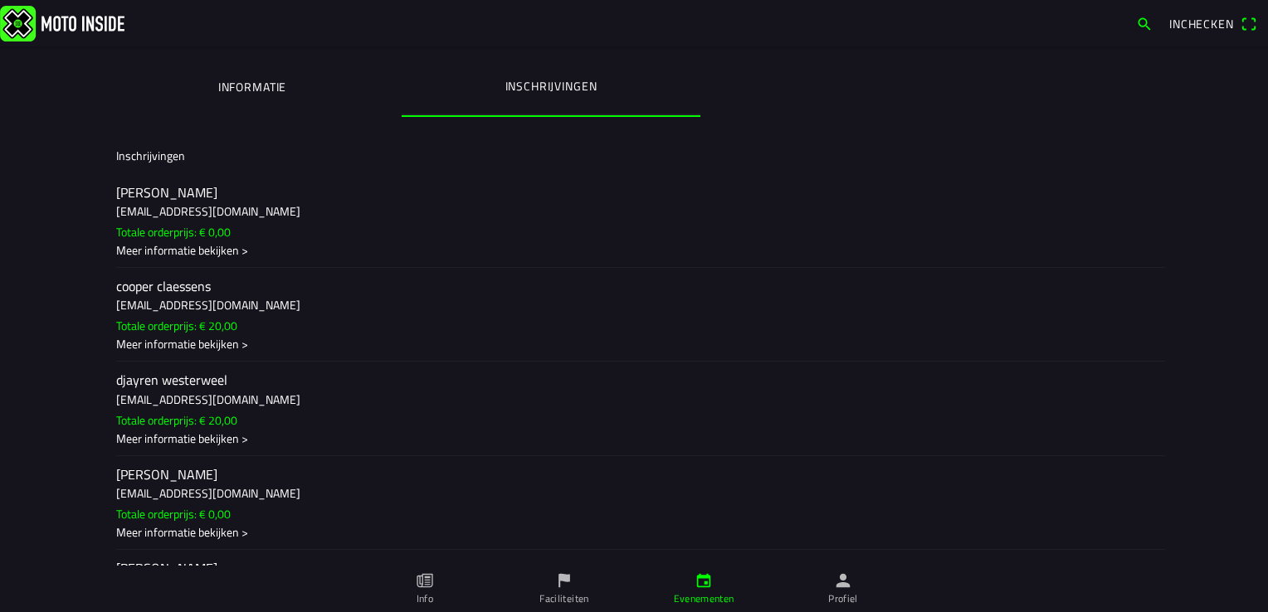
scroll to position [314, 0]
